Goal: Check status: Check status

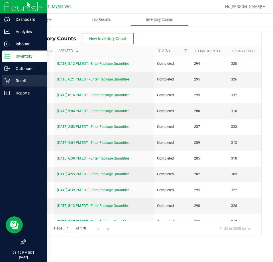
click at [7, 79] on icon at bounding box center [7, 81] width 6 height 6
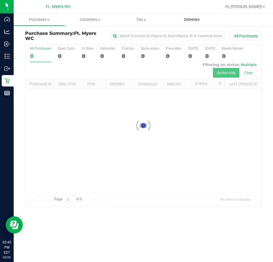
click at [197, 23] on uib-tab-heading "Deliveries" at bounding box center [192, 19] width 50 height 11
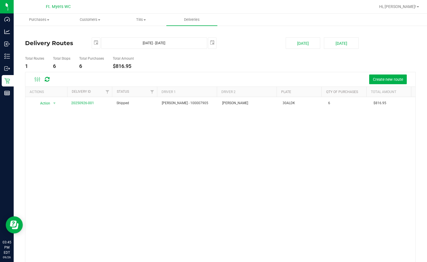
click at [193, 222] on div "Action Action View Delivery 20250926-001 Shipped [PERSON_NAME] - 100007905 [PER…" at bounding box center [220, 179] width 390 height 165
drag, startPoint x: 67, startPoint y: 187, endPoint x: 68, endPoint y: 183, distance: 4.5
click at [67, 187] on div "Action Action View Delivery 20250926-001 Shipped [PERSON_NAME] - 100007905 [PER…" at bounding box center [220, 179] width 390 height 165
click at [124, 204] on div "Action Action View Delivery 20250926-001 Shipped [PERSON_NAME] - 100007905 [PER…" at bounding box center [220, 179] width 390 height 165
